Goal: Task Accomplishment & Management: Use online tool/utility

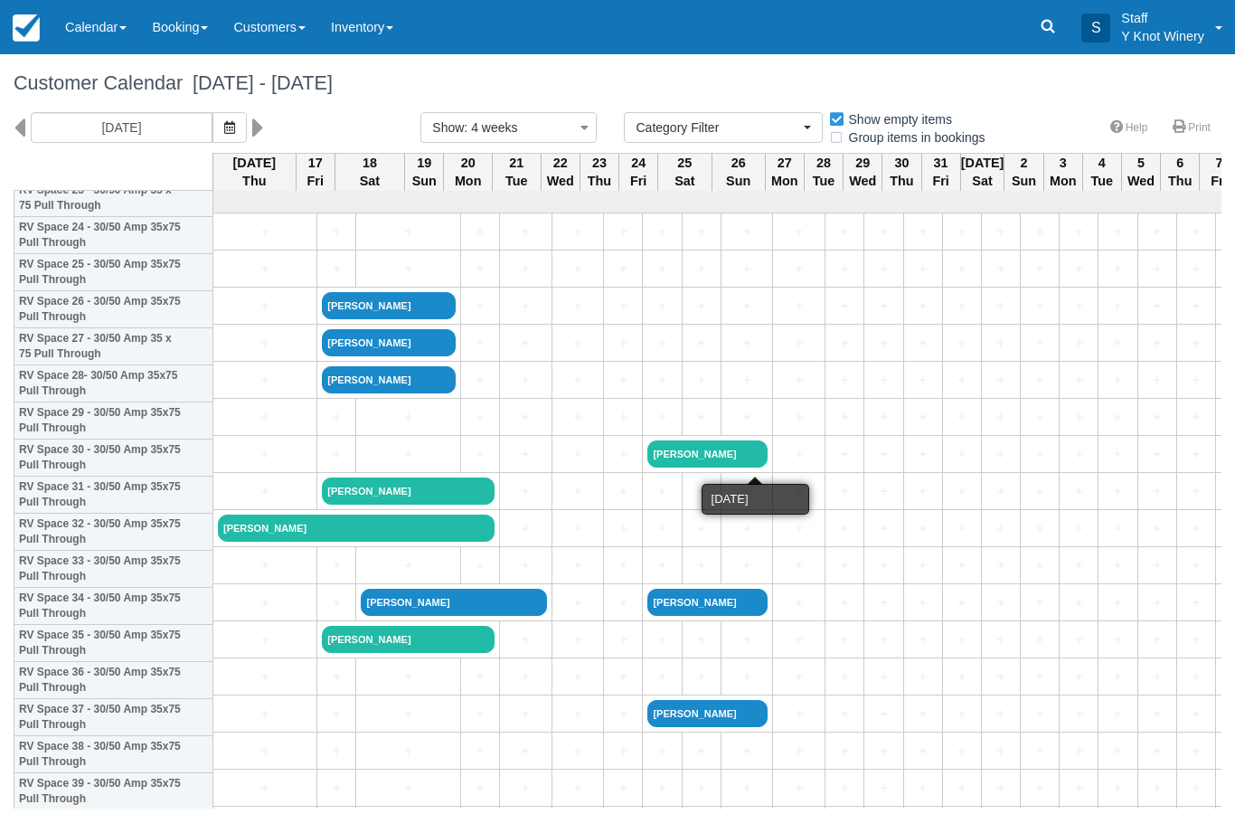
select select
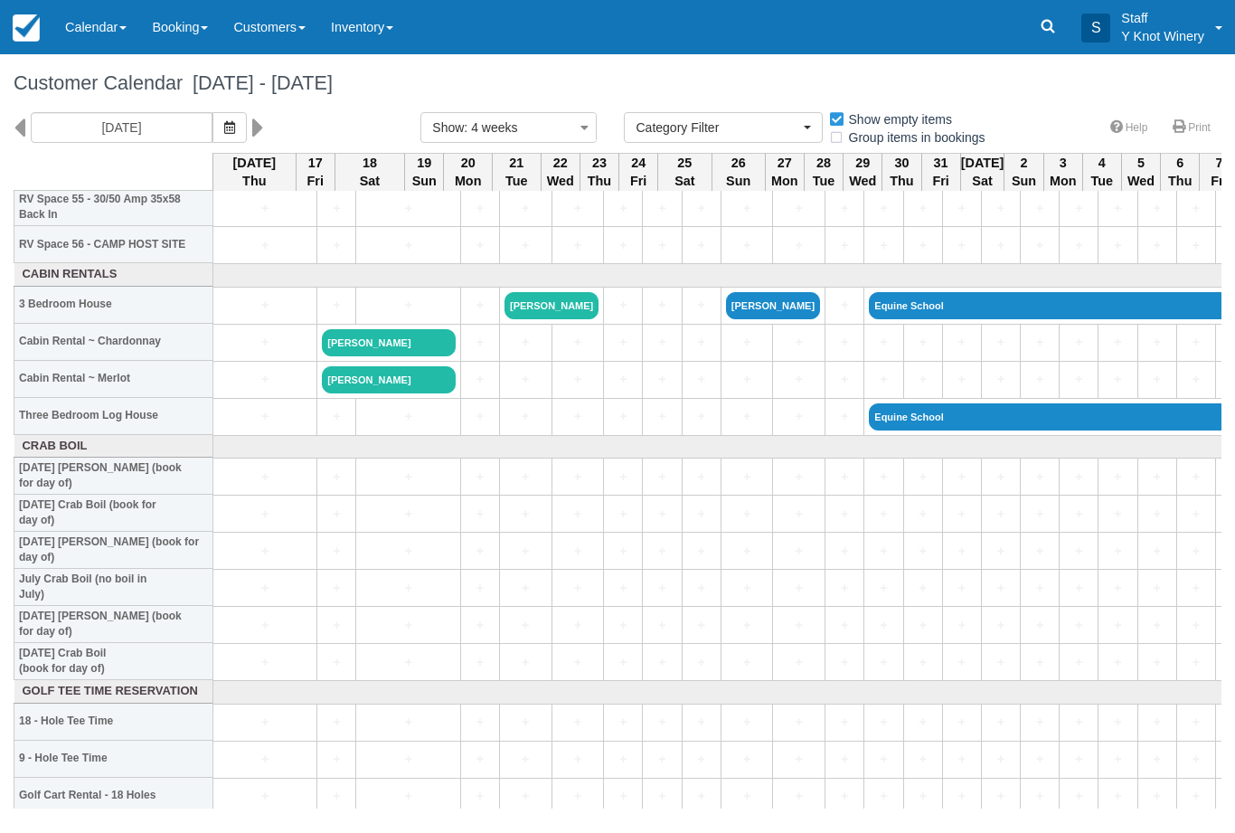
scroll to position [2101, 0]
click at [86, 39] on link "Calendar" at bounding box center [95, 27] width 87 height 54
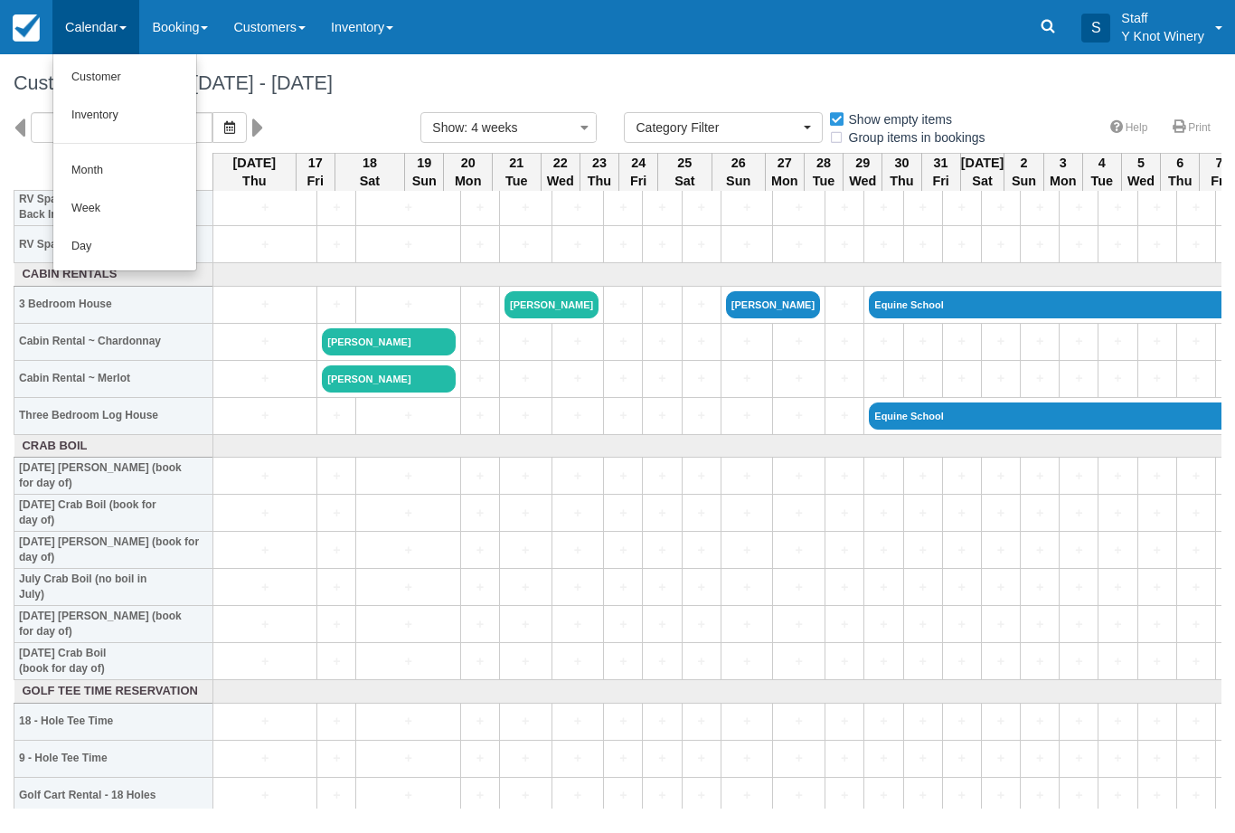
click at [77, 73] on link "Customer" at bounding box center [124, 78] width 143 height 38
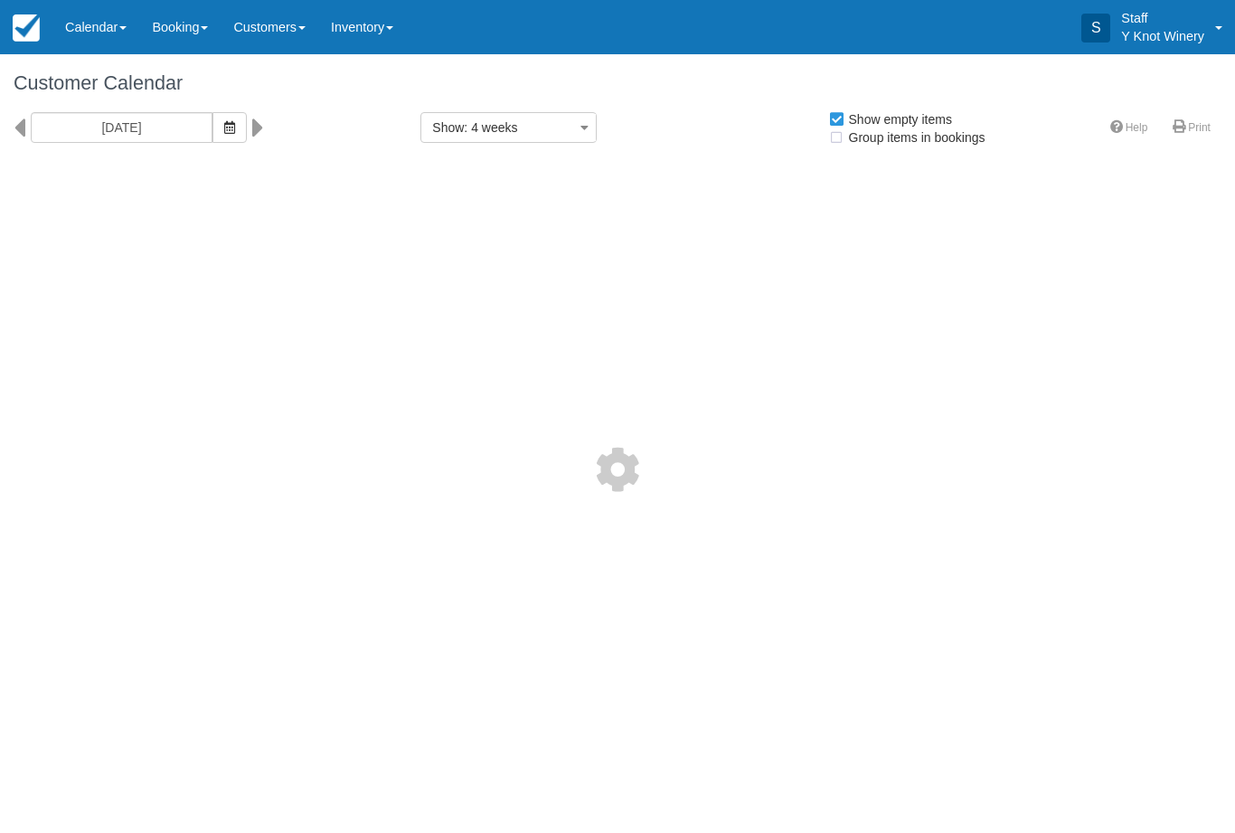
select select
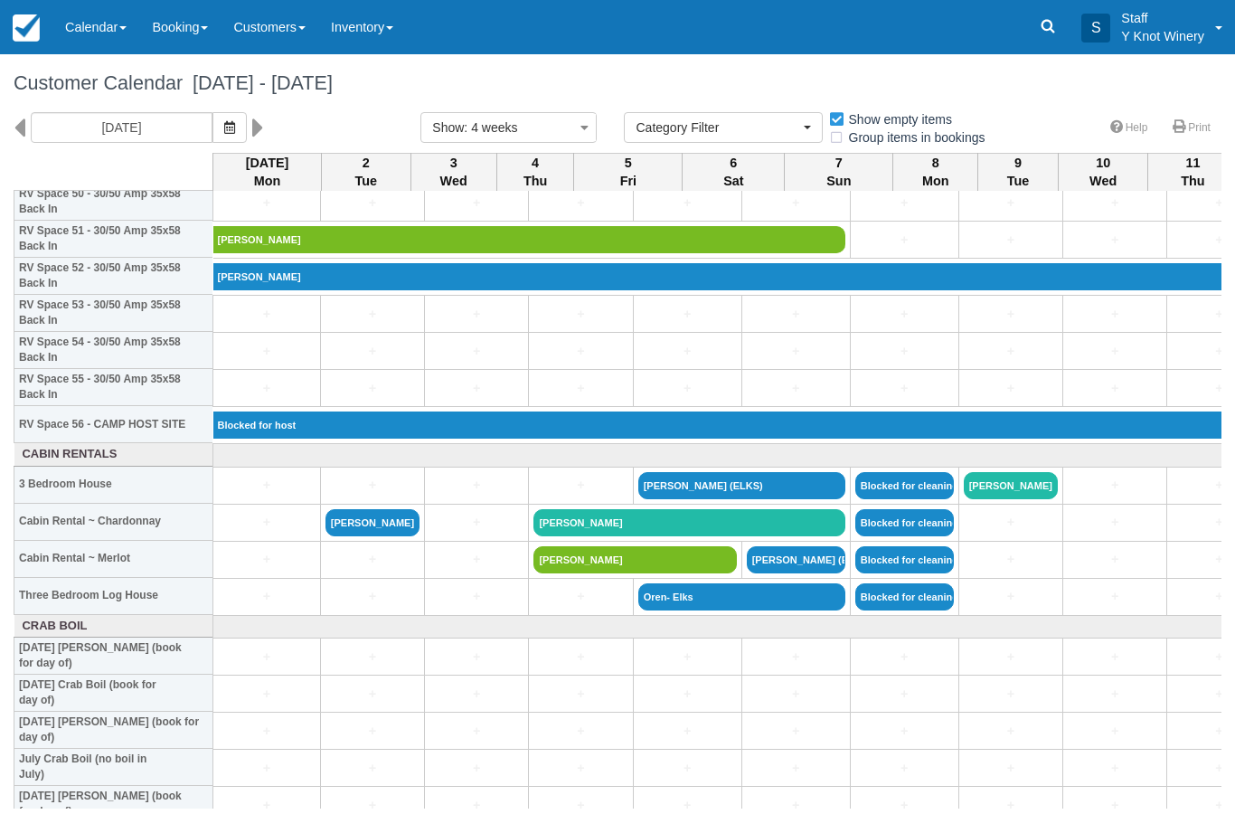
scroll to position [1923, 0]
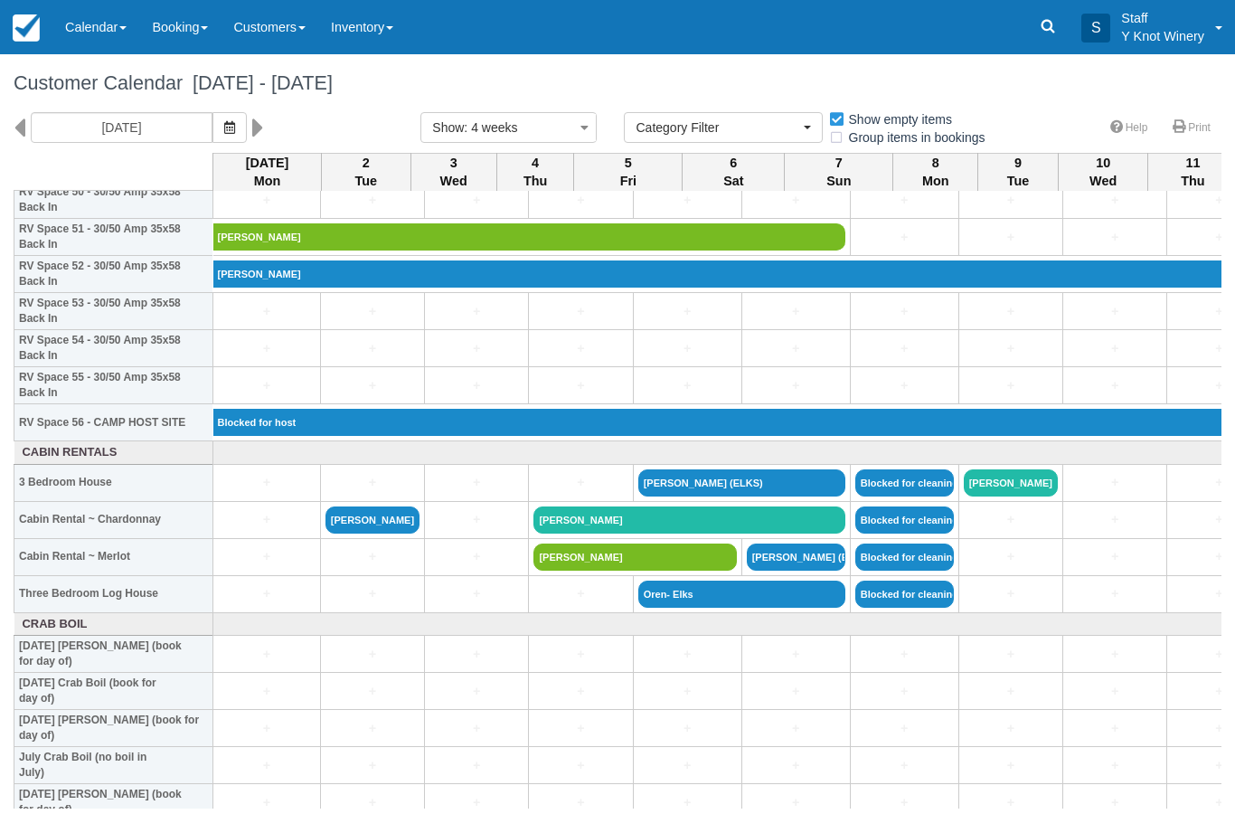
click at [80, 20] on link "Calendar" at bounding box center [95, 27] width 87 height 54
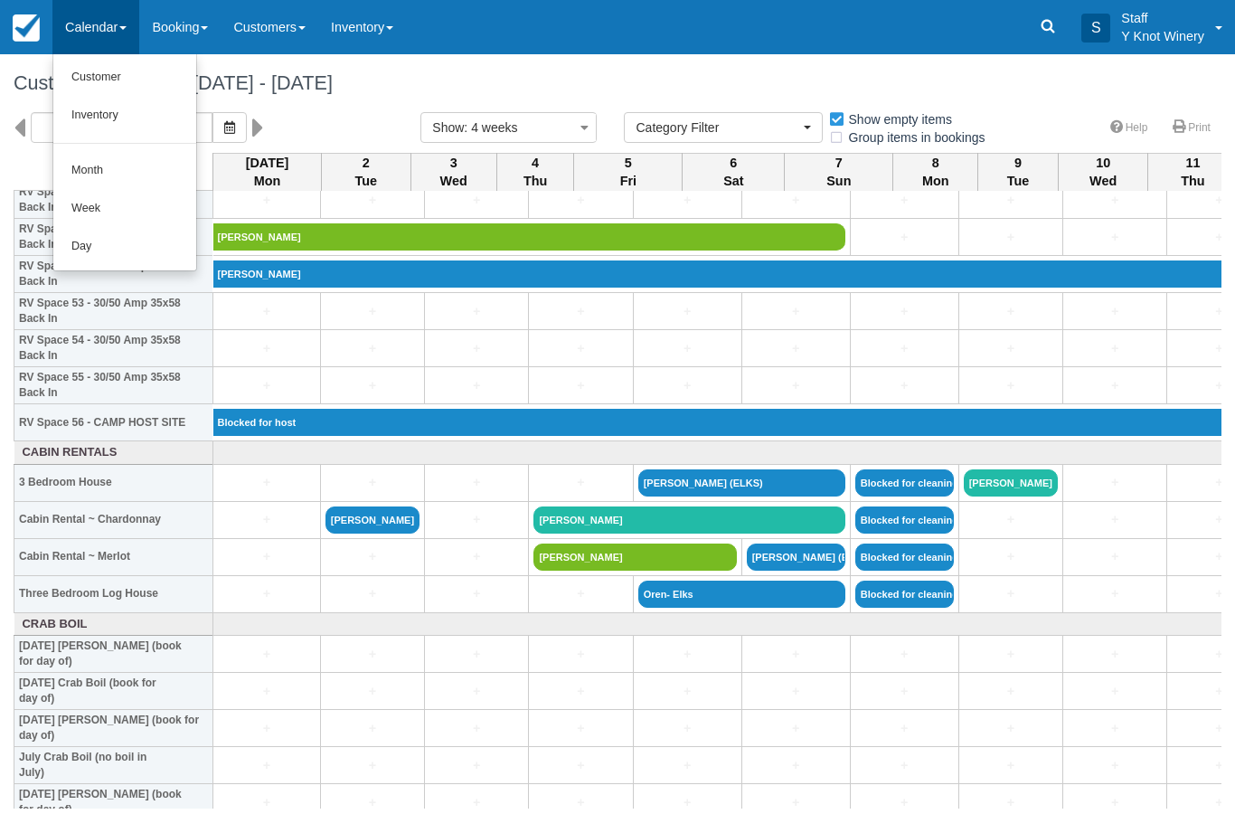
click at [101, 77] on link "Customer" at bounding box center [124, 78] width 143 height 38
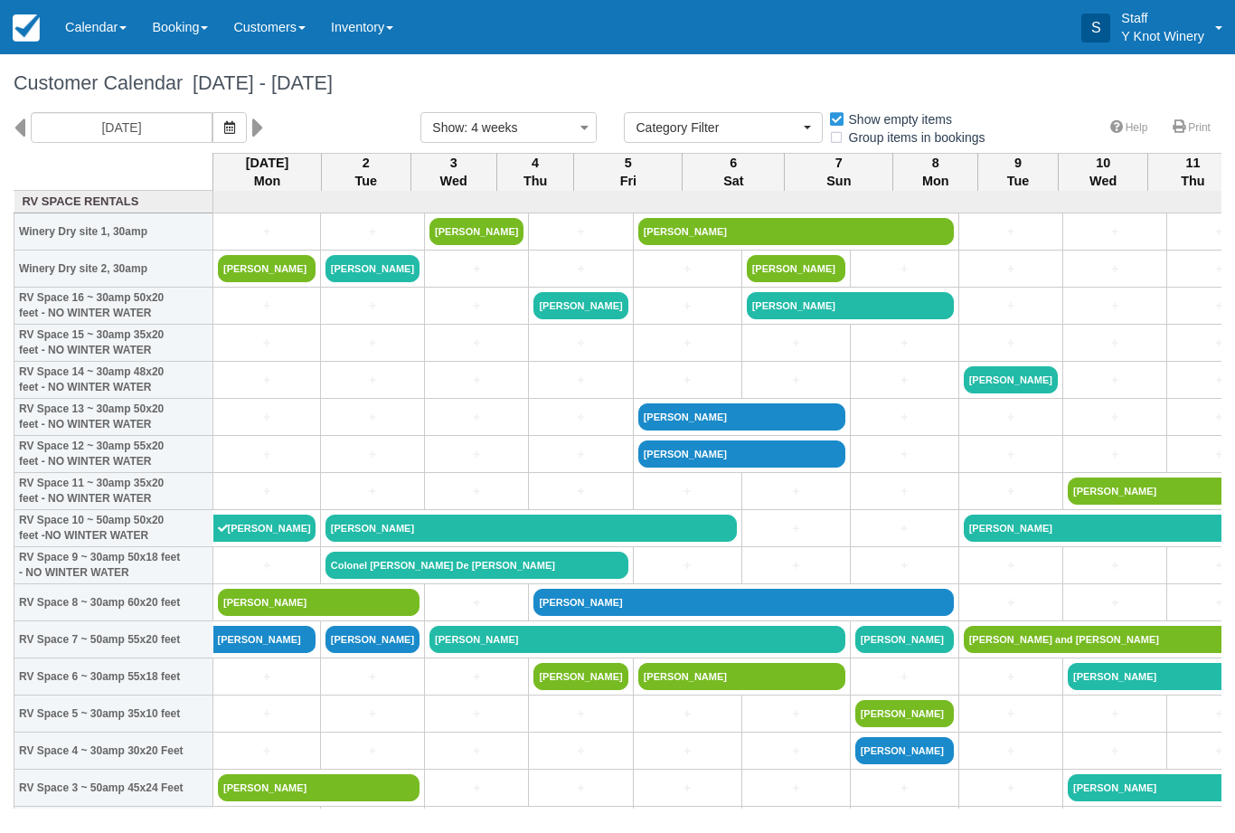
select select
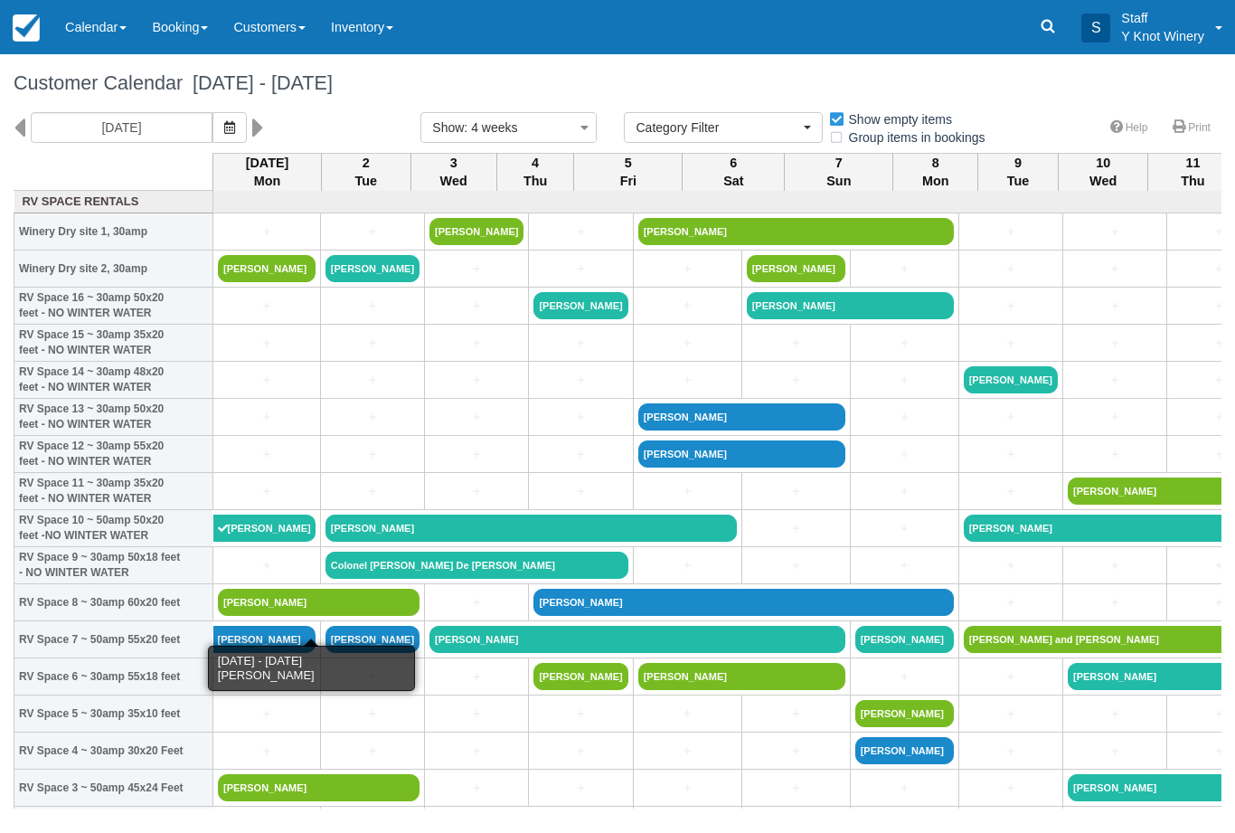
click at [297, 616] on link "[PERSON_NAME]" at bounding box center [319, 602] width 202 height 27
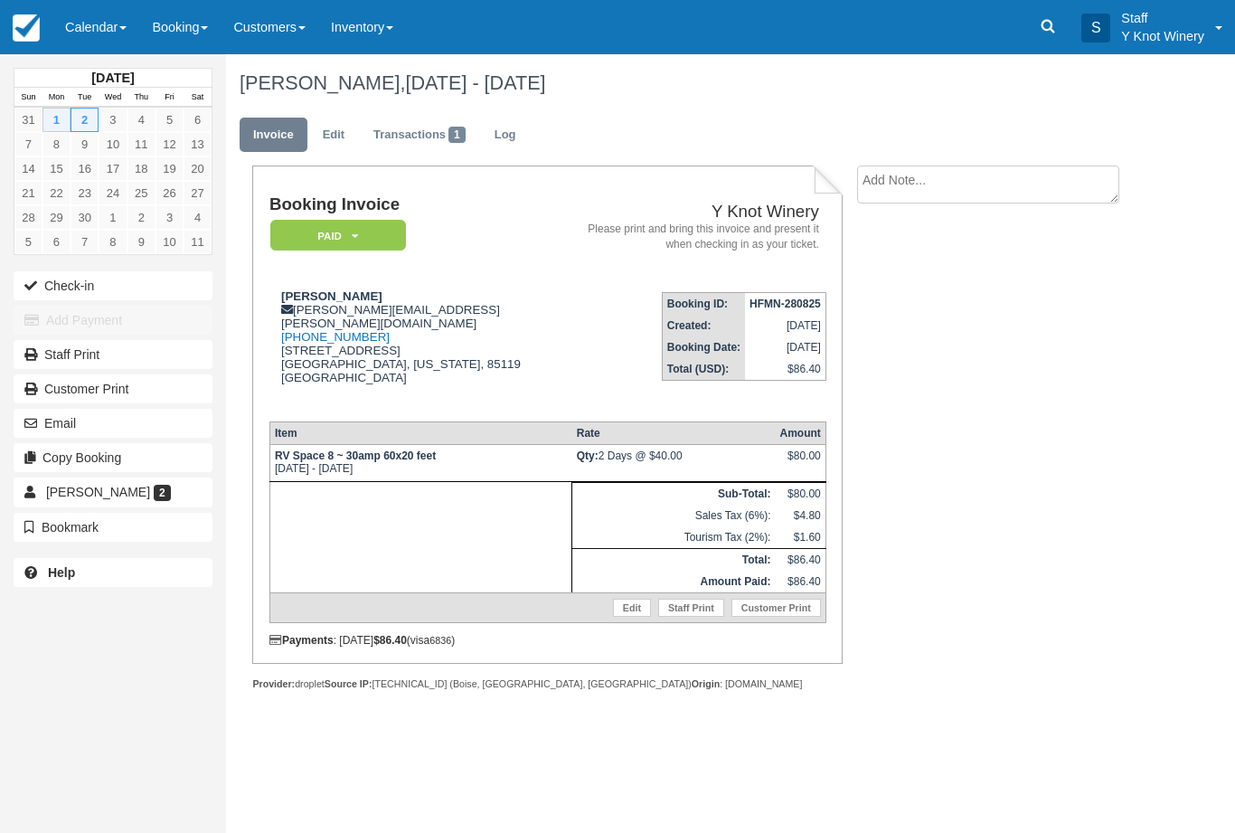
click at [92, 284] on button "Check-in" at bounding box center [113, 285] width 199 height 29
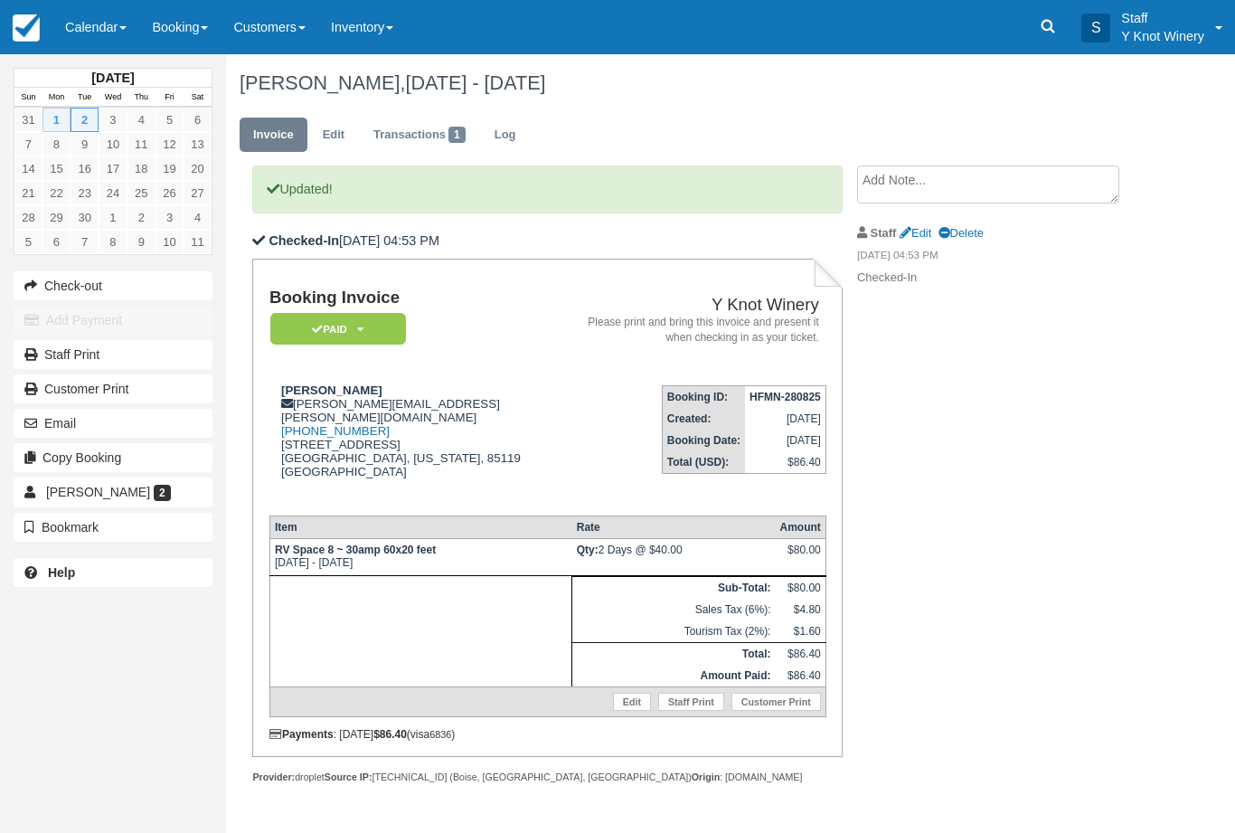
click at [109, 42] on link "Calendar" at bounding box center [95, 27] width 87 height 54
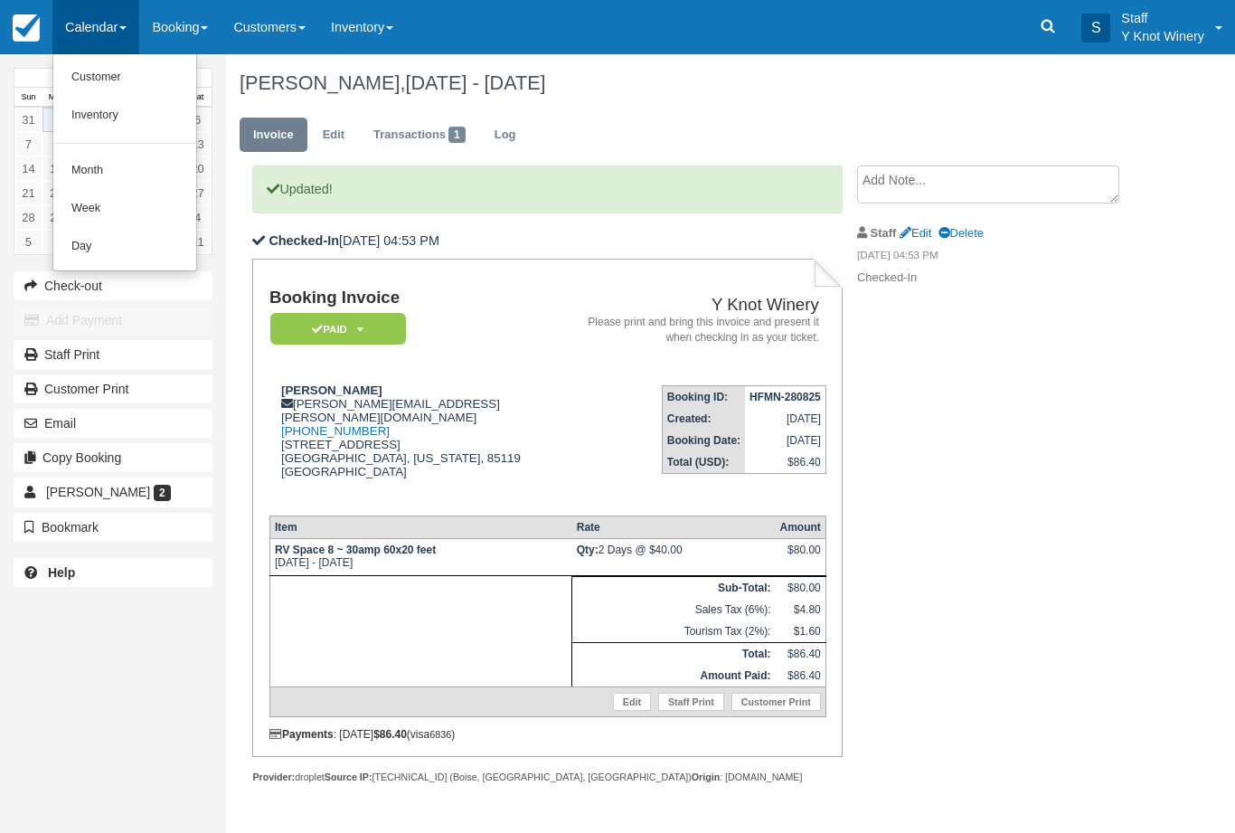
click at [123, 79] on link "Customer" at bounding box center [124, 78] width 143 height 38
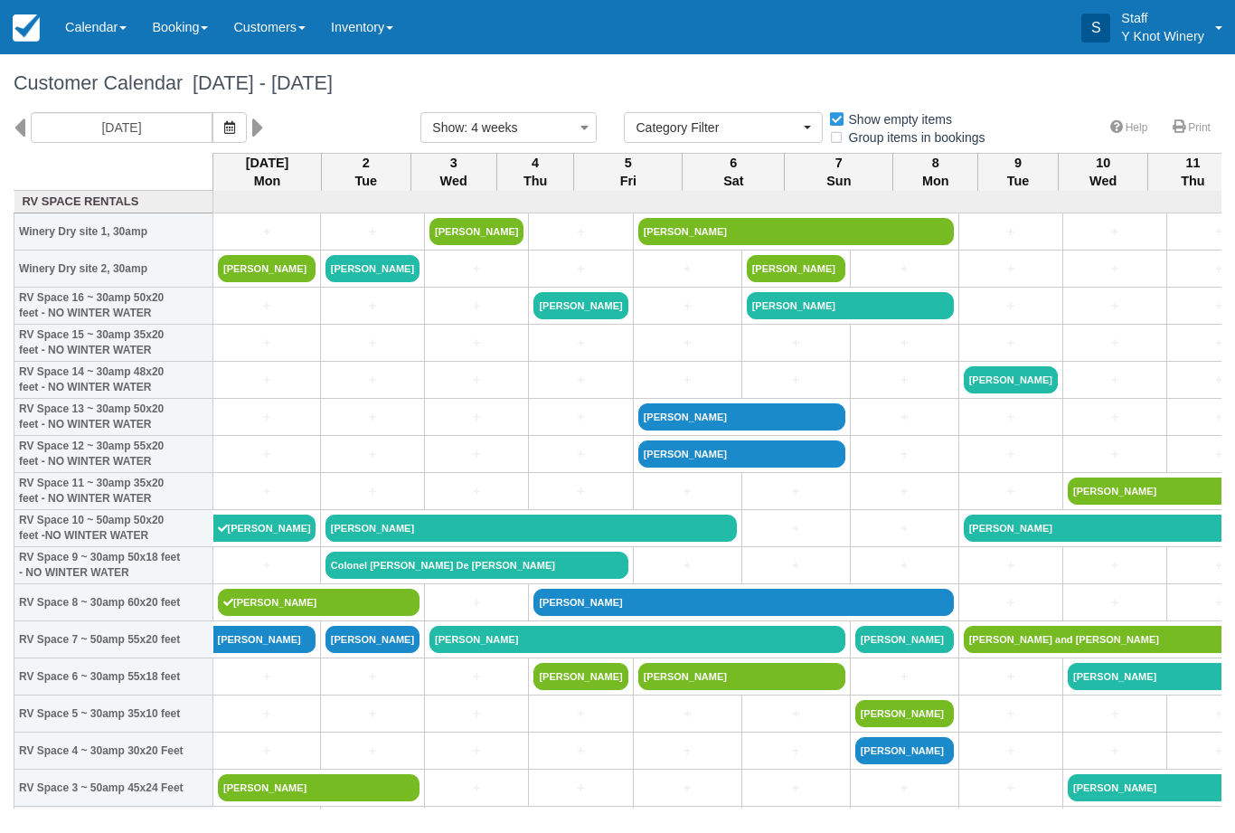
select select
